Goal: Information Seeking & Learning: Learn about a topic

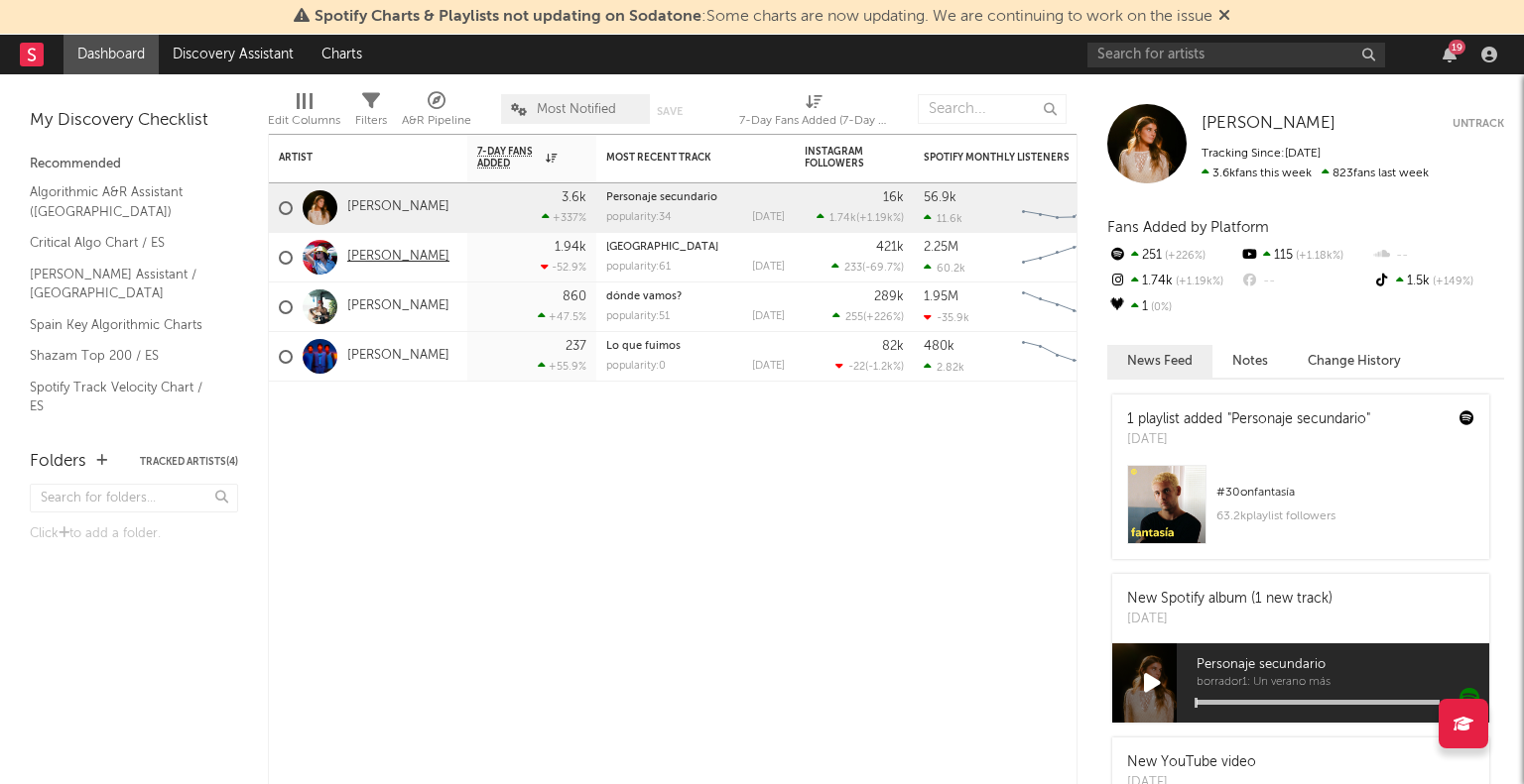
click at [390, 260] on link "[PERSON_NAME]" at bounding box center [398, 256] width 102 height 17
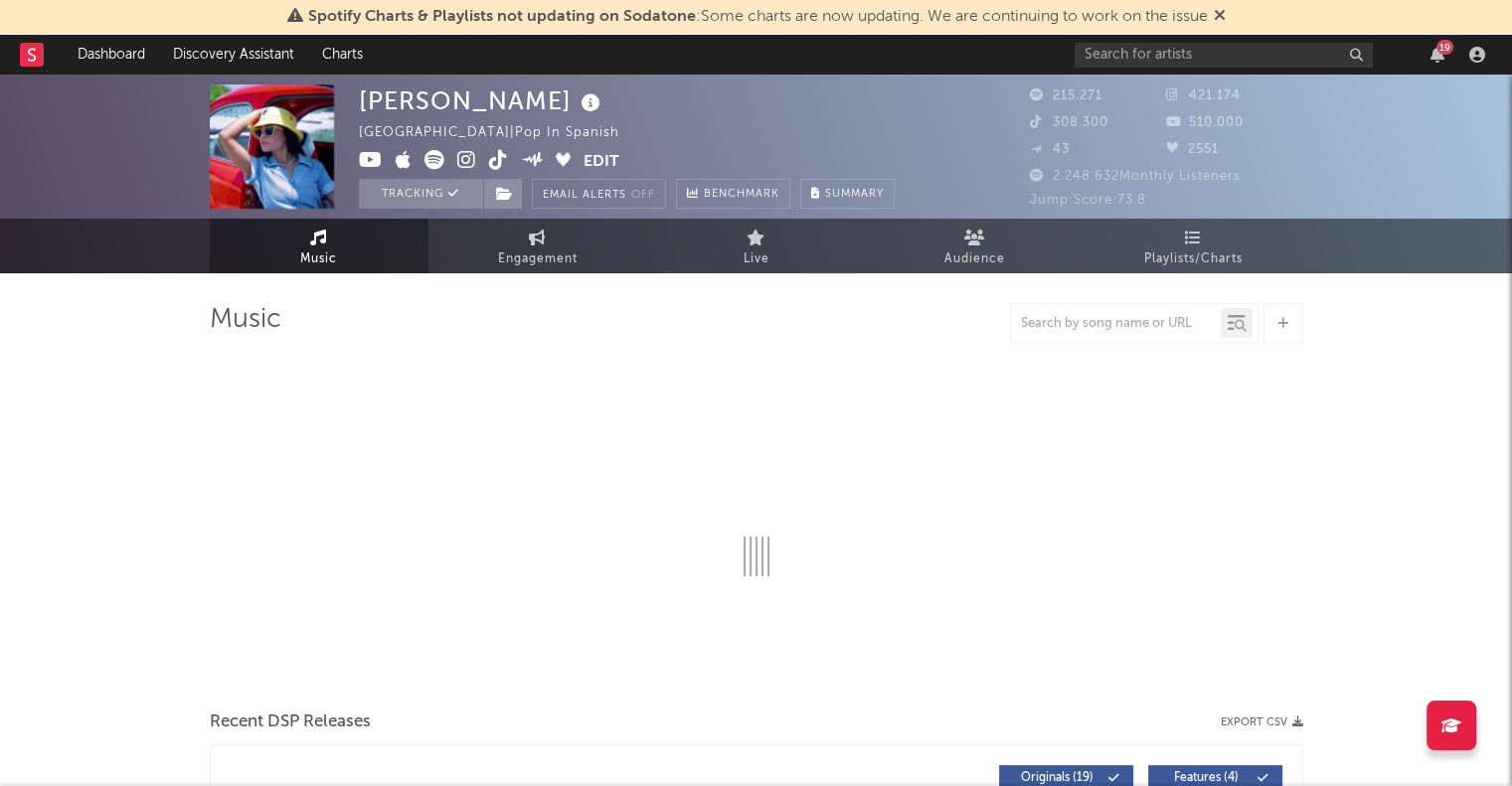
select select "6m"
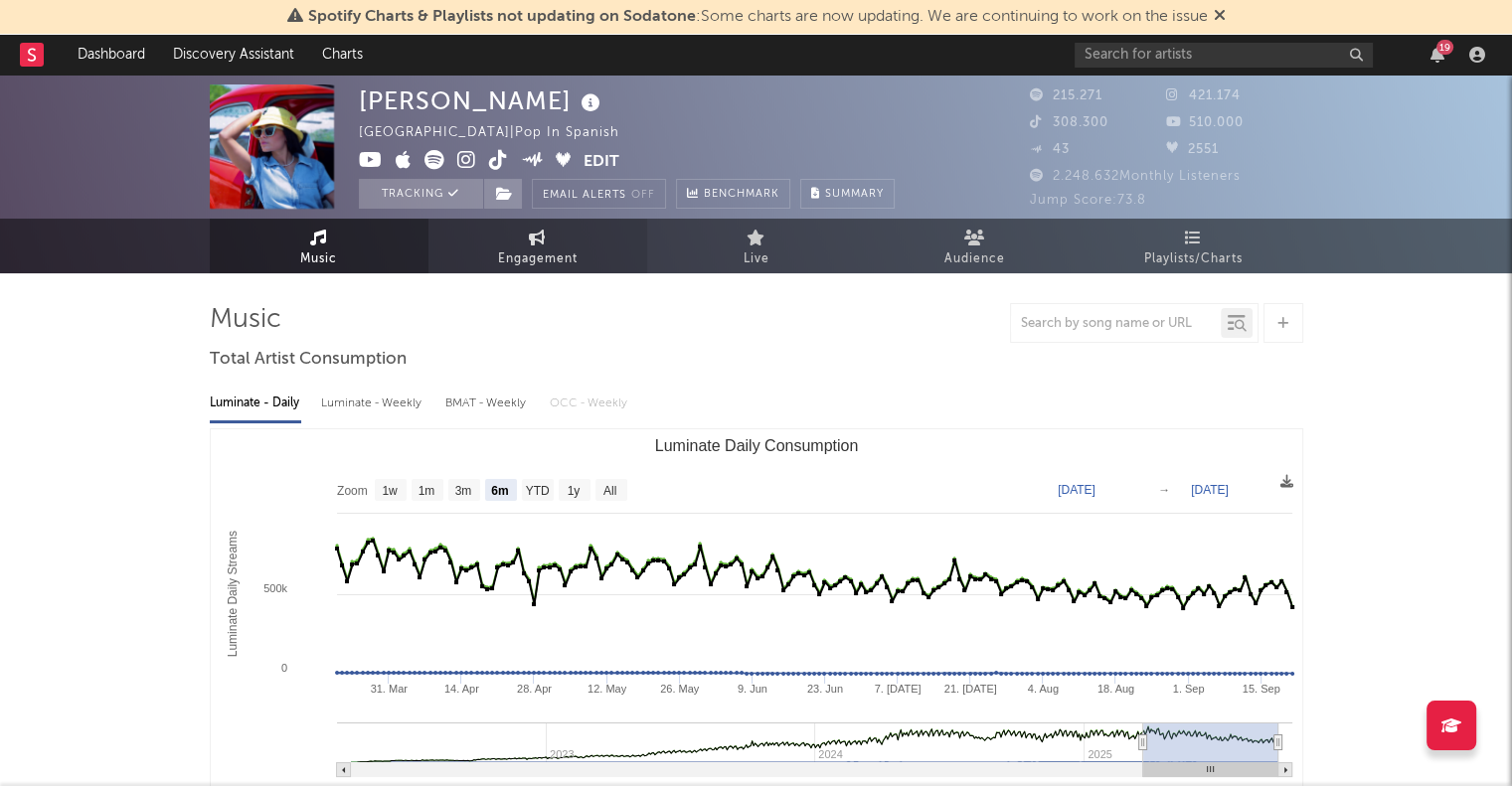
click at [513, 243] on link "Engagement" at bounding box center [537, 246] width 219 height 55
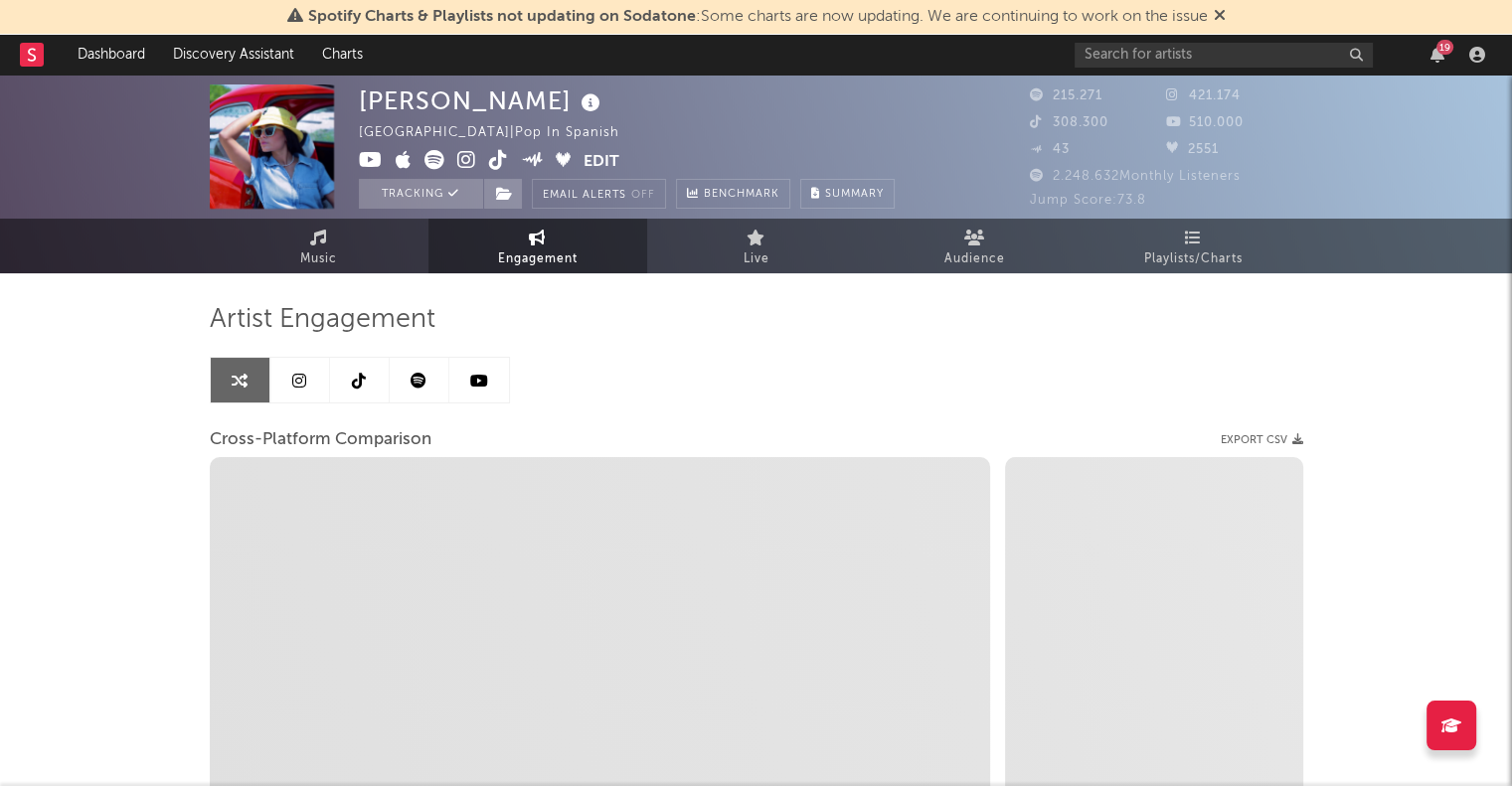
select select "1w"
select select "1m"
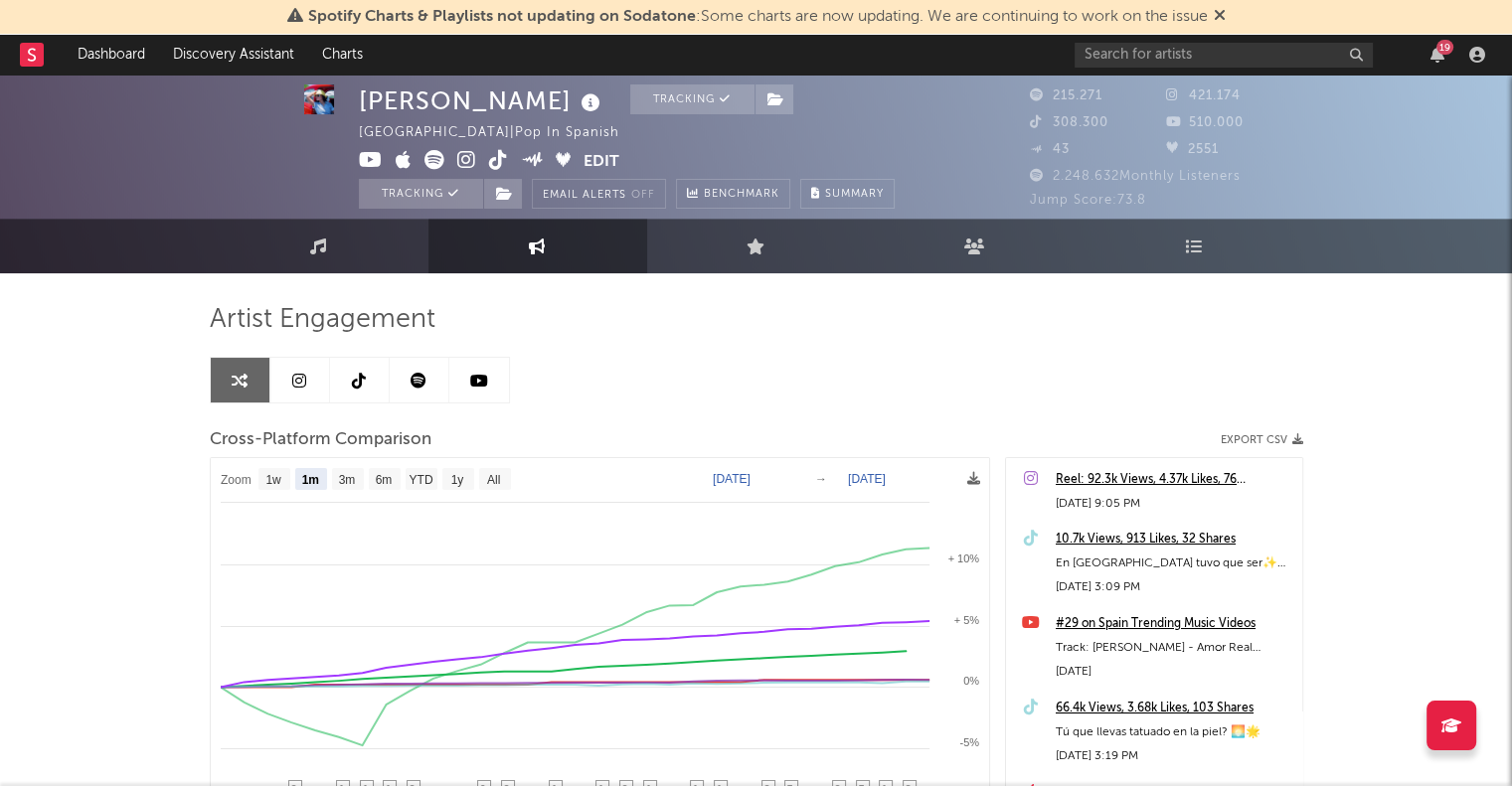
scroll to position [2, 0]
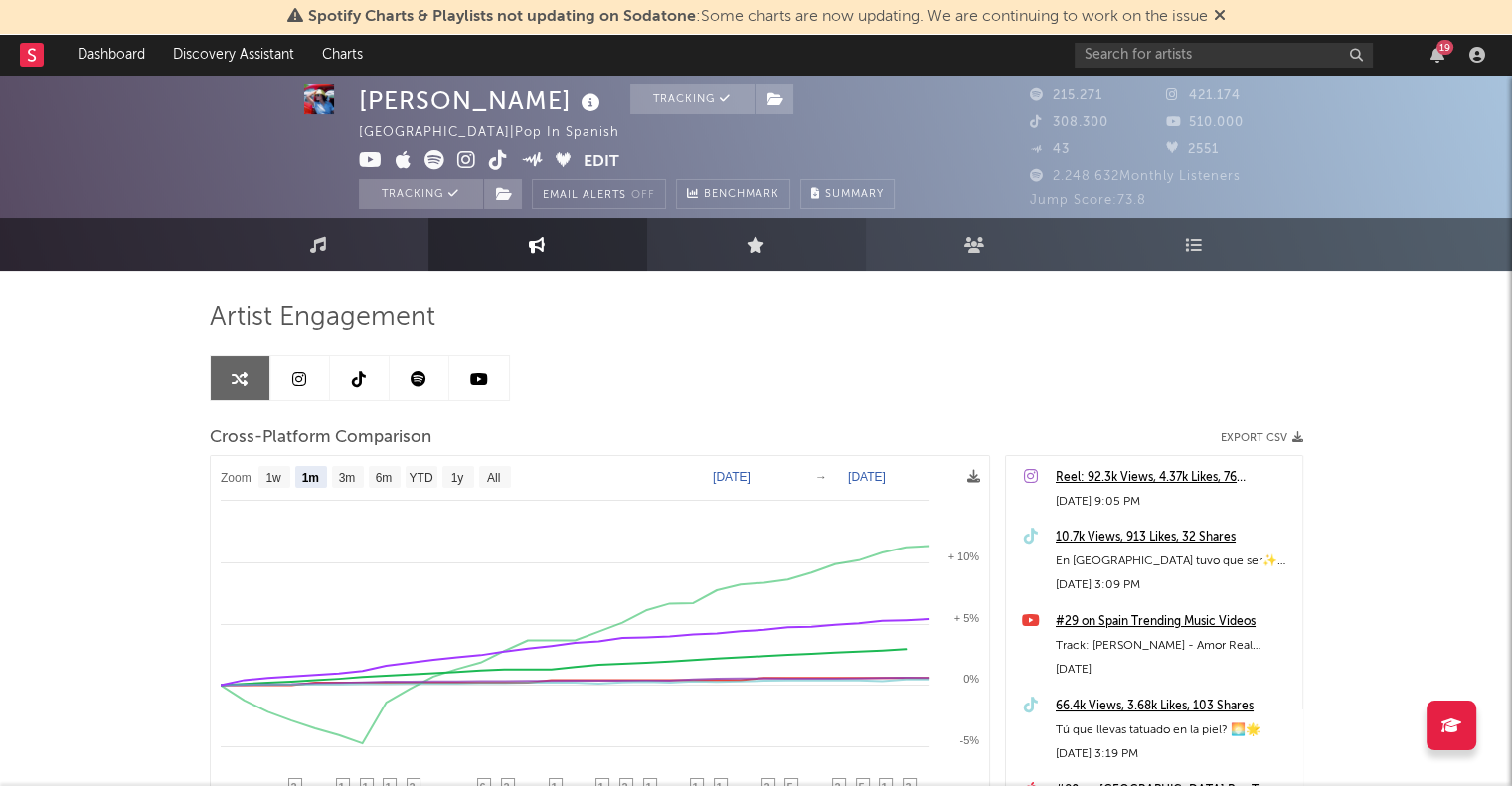
click at [753, 252] on link "Live" at bounding box center [756, 245] width 219 height 54
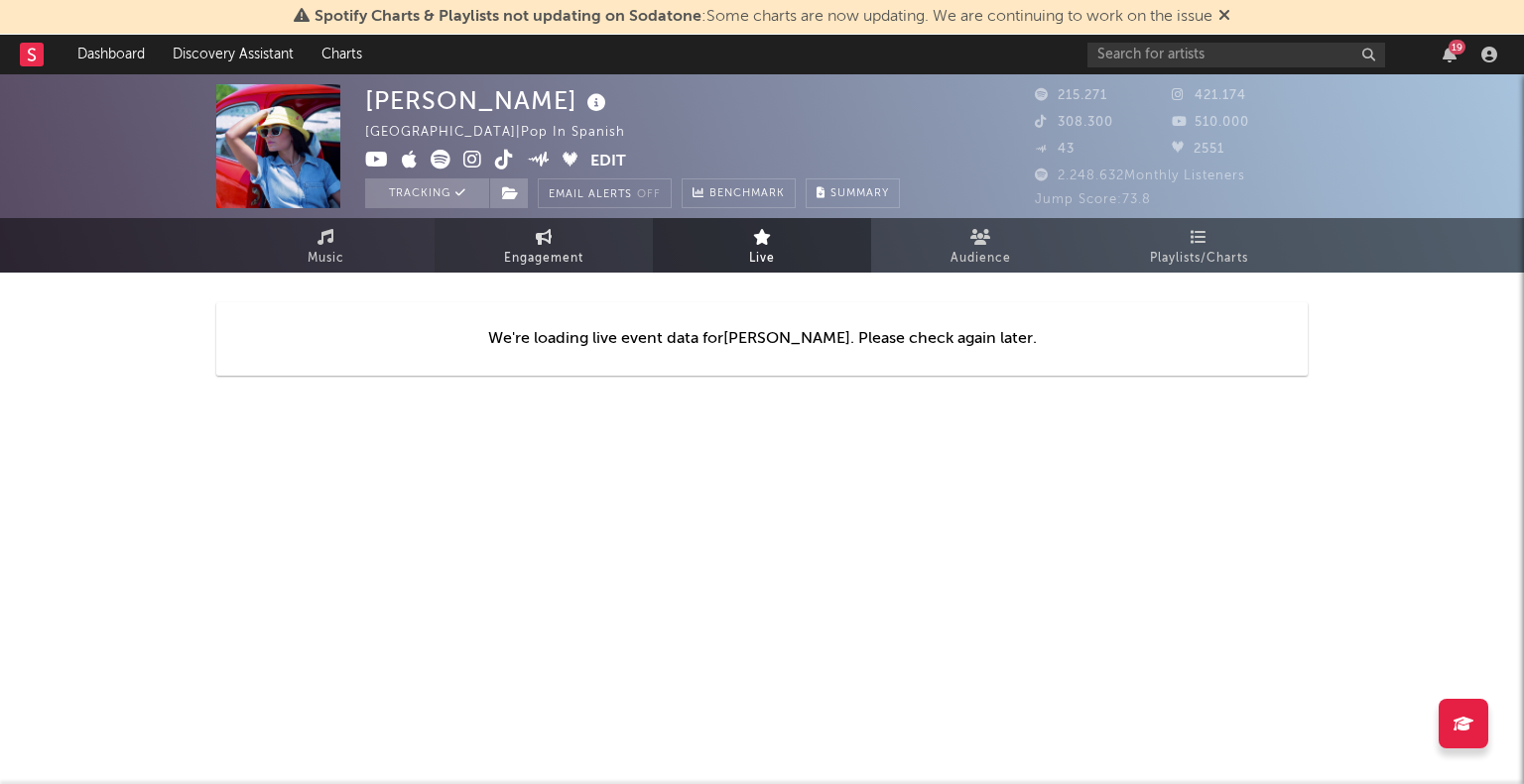
click at [554, 251] on span "Engagement" at bounding box center [544, 258] width 80 height 24
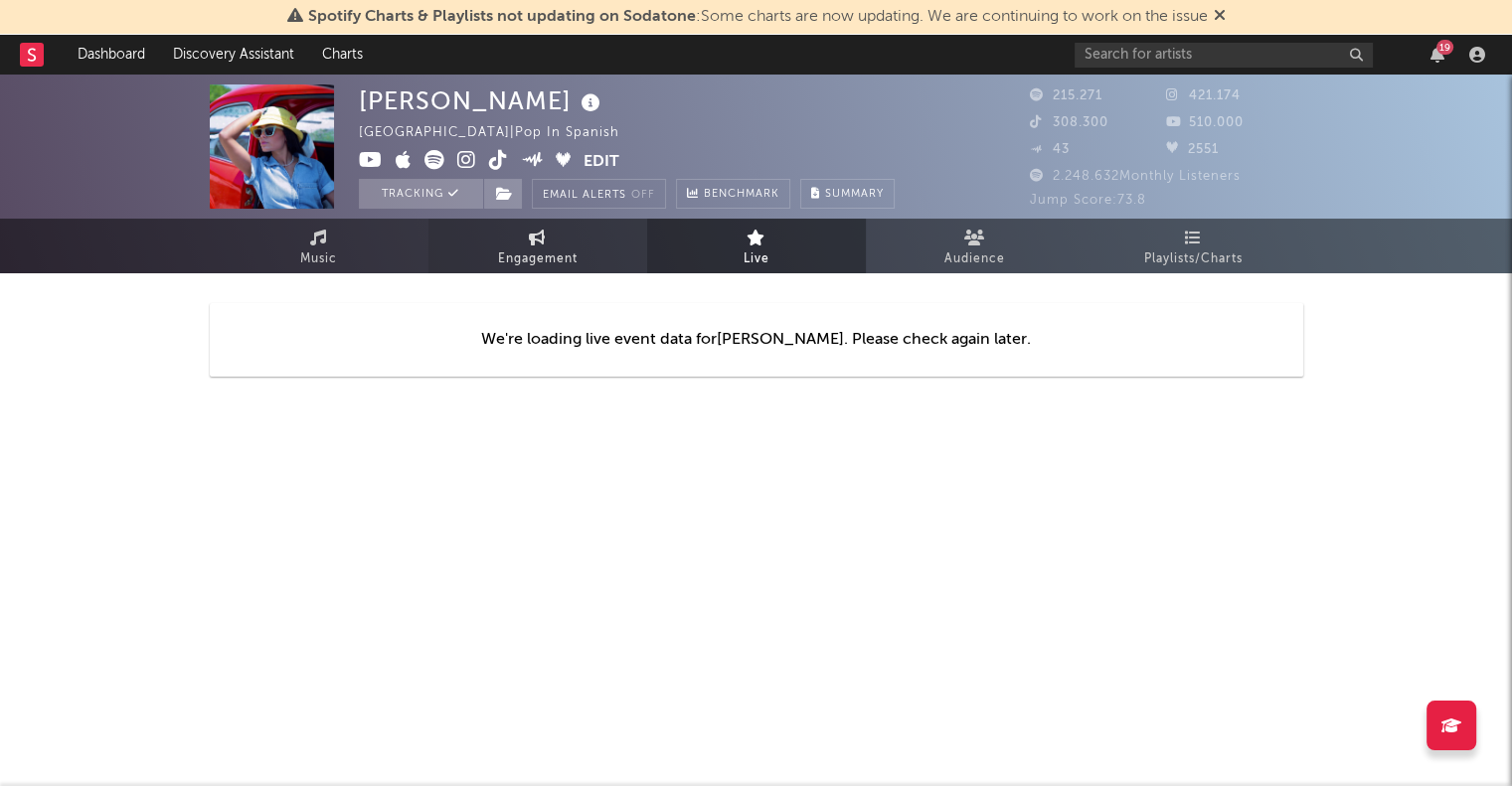
select select "1w"
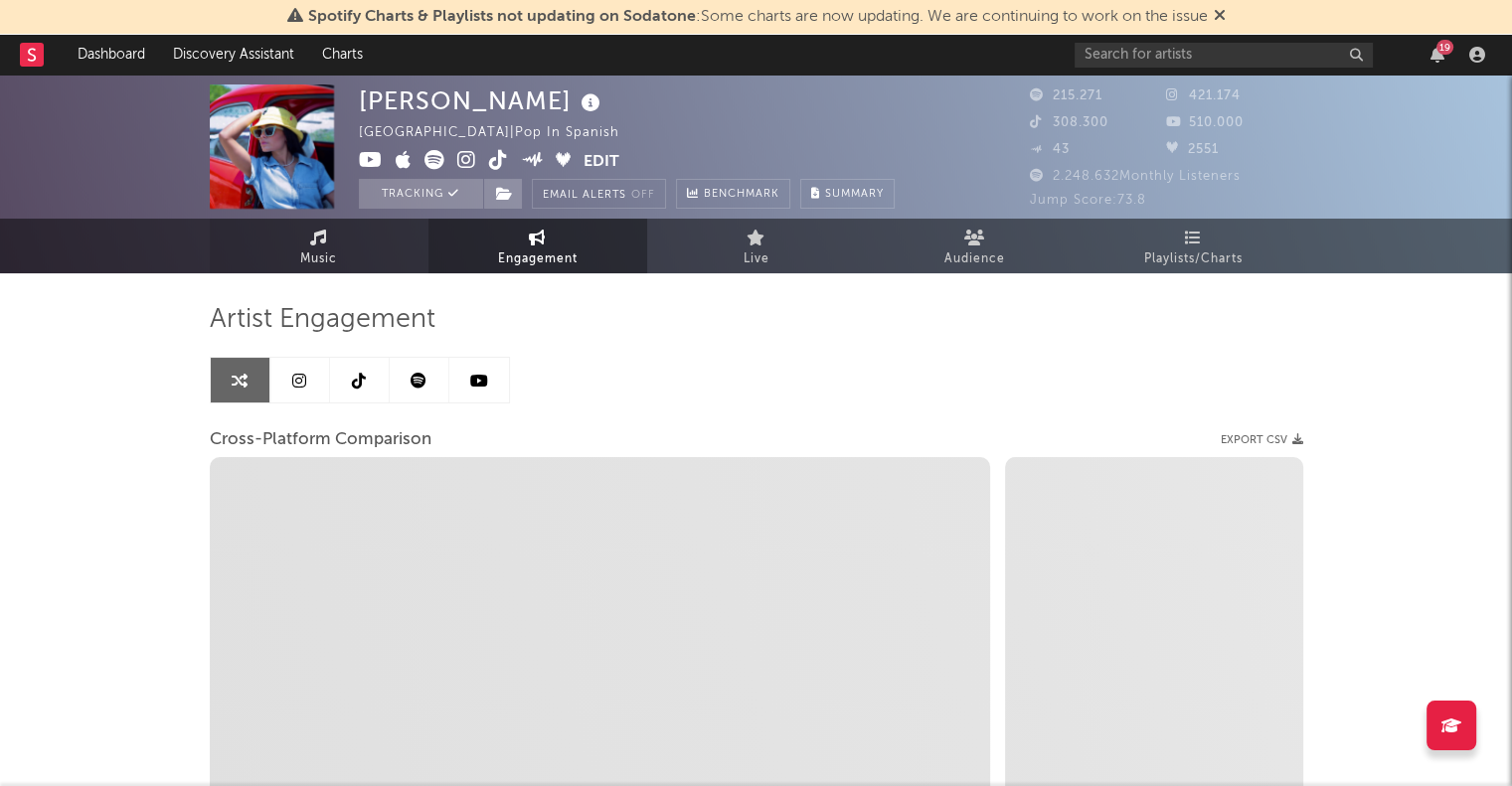
click at [325, 252] on span "Music" at bounding box center [318, 259] width 37 height 24
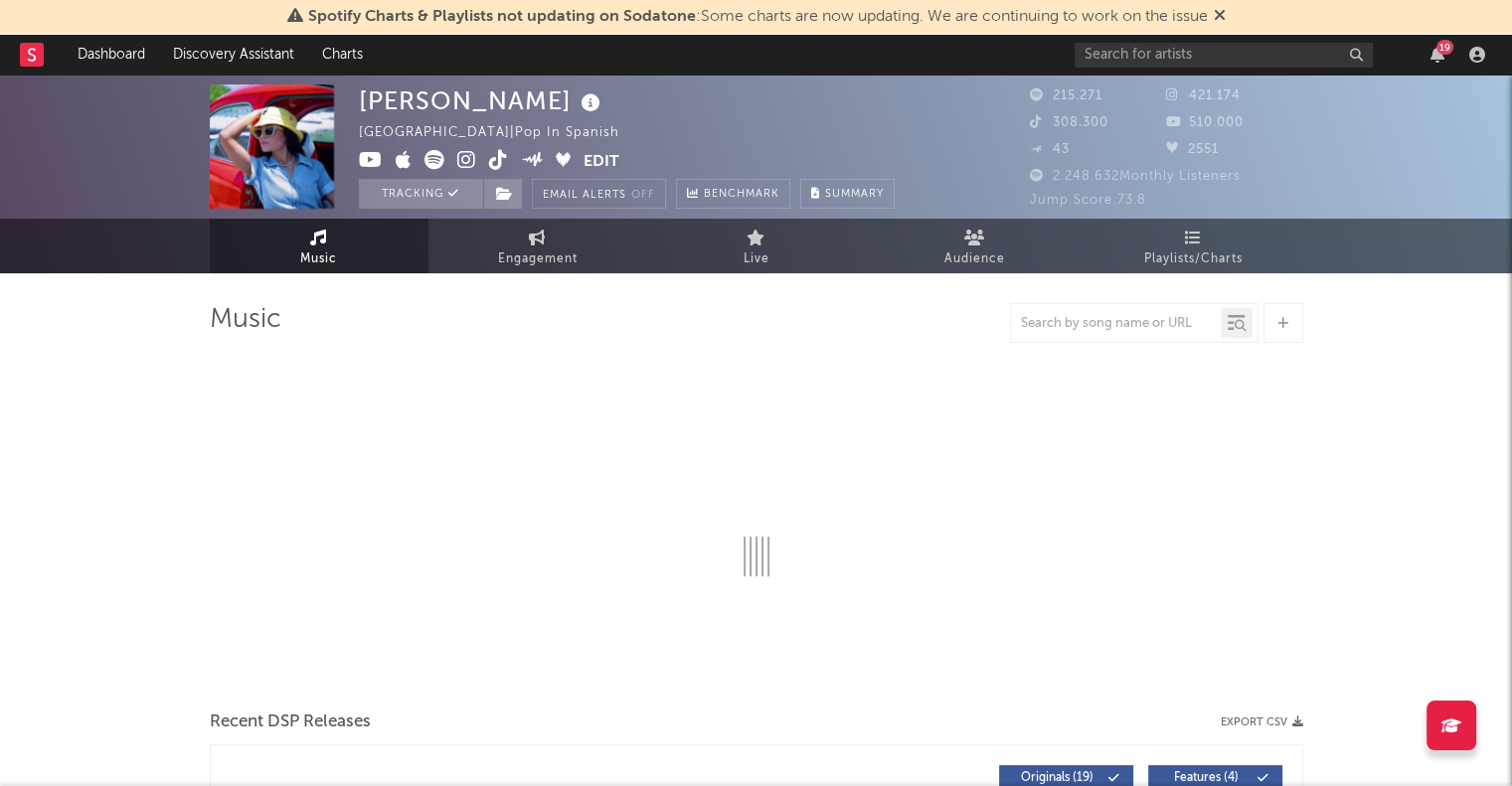
scroll to position [330, 0]
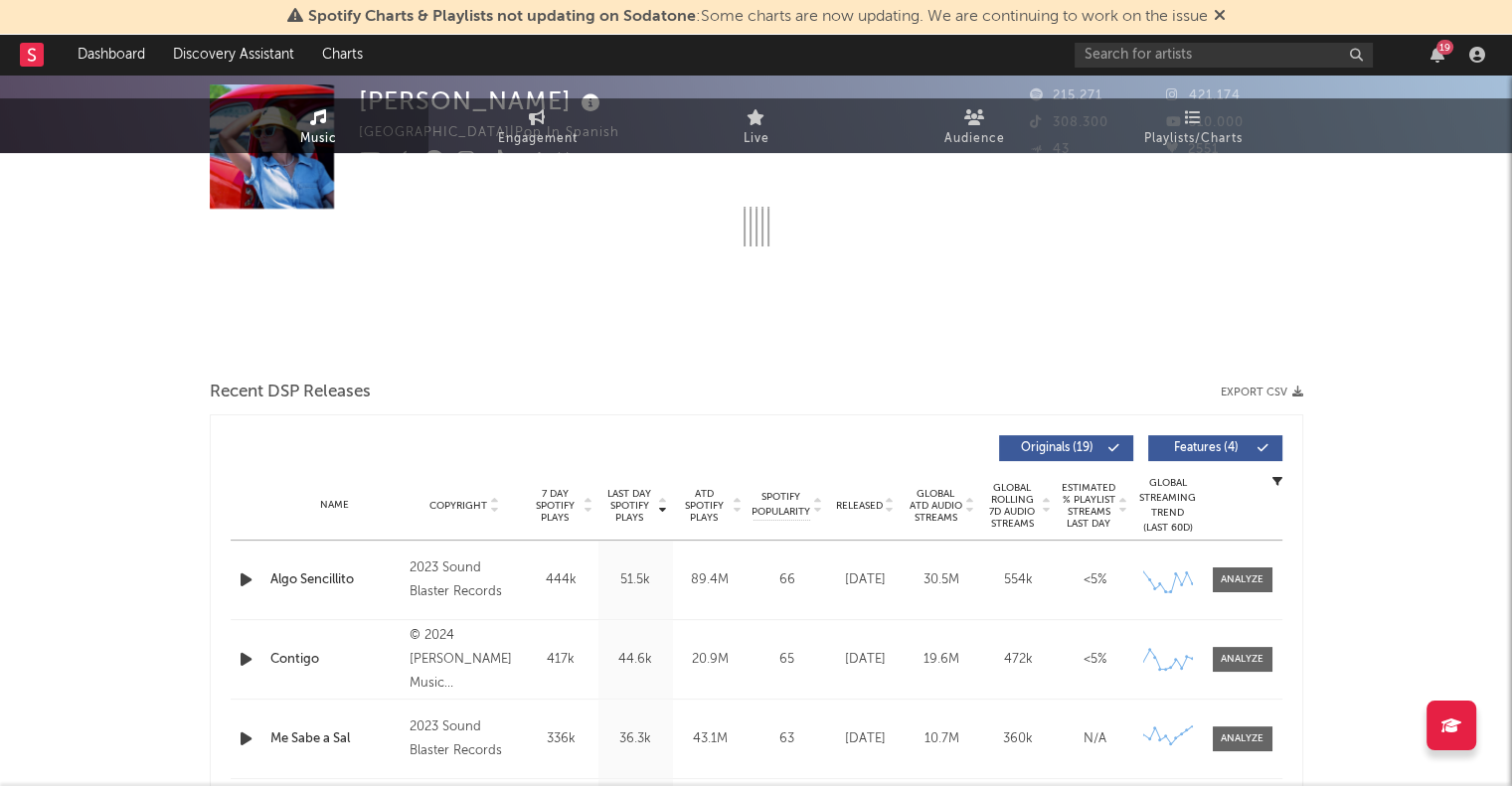
select select "6m"
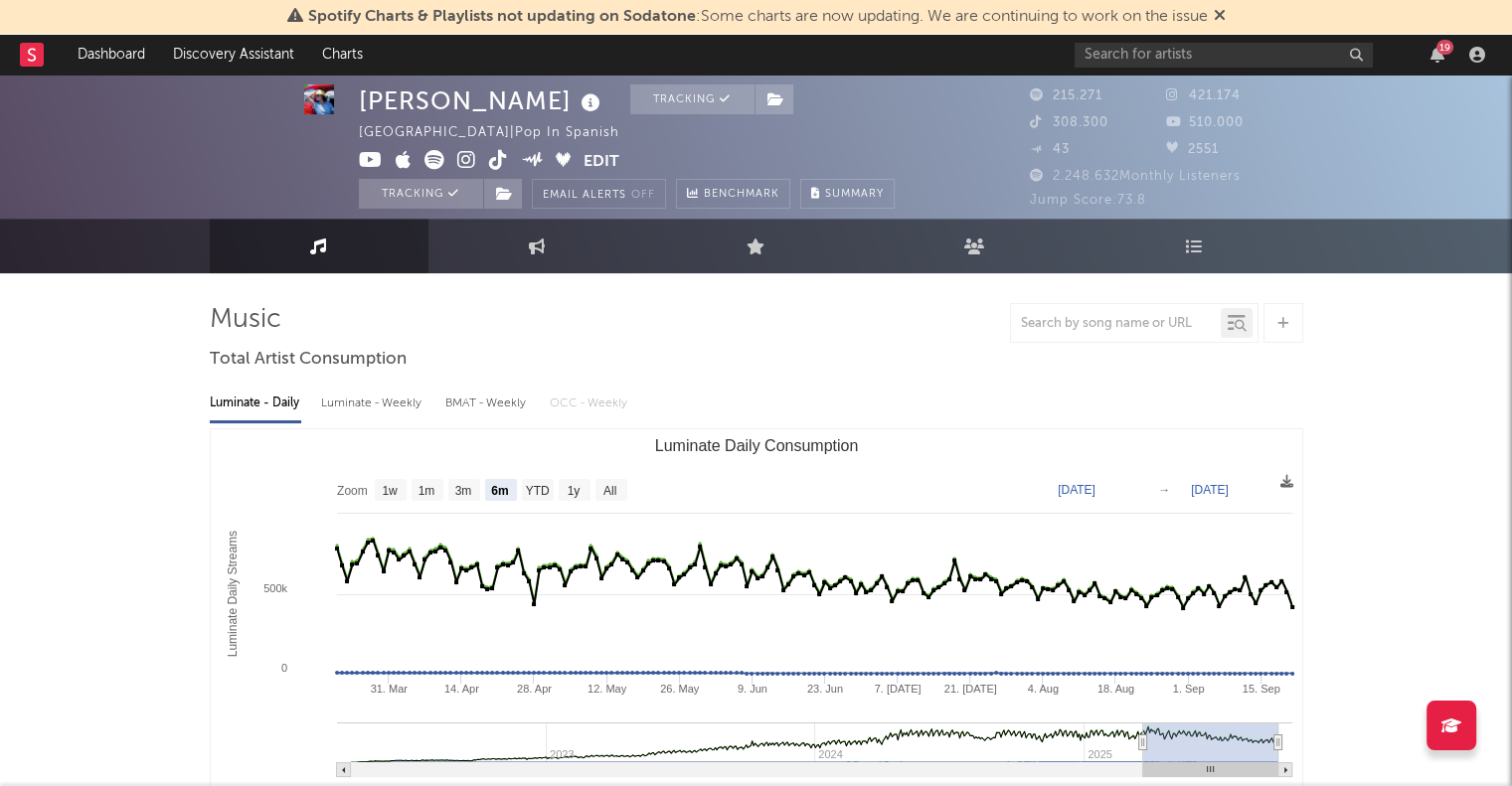
scroll to position [0, 0]
